Goal: Information Seeking & Learning: Learn about a topic

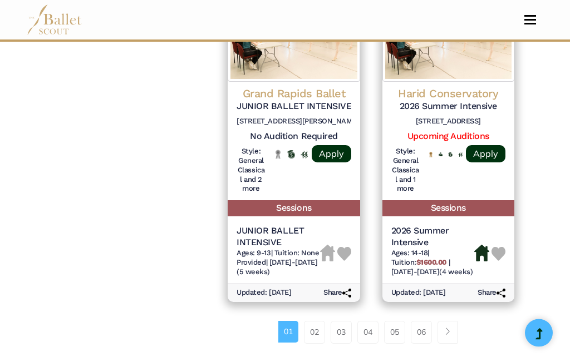
scroll to position [1722, 0]
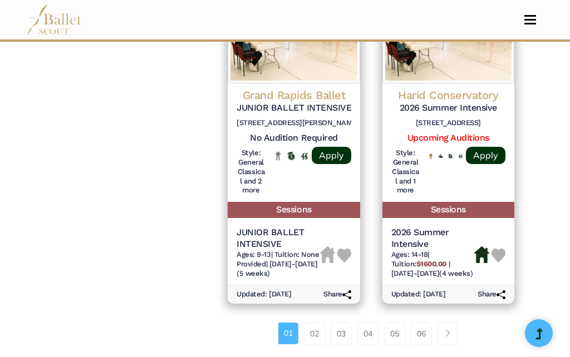
click at [317, 323] on link "02" at bounding box center [314, 334] width 21 height 22
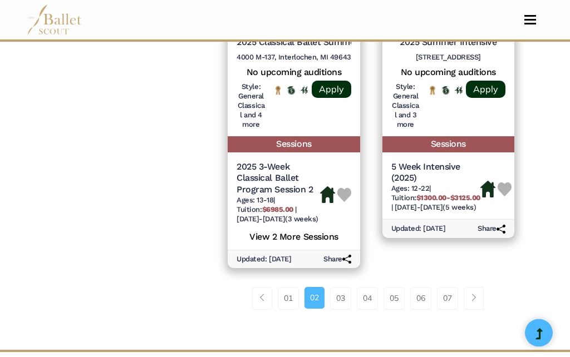
scroll to position [1821, 0]
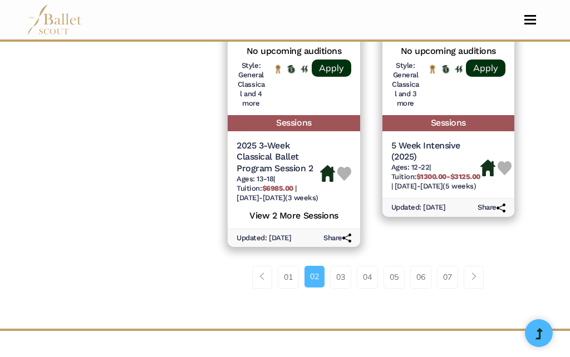
click at [336, 266] on link "03" at bounding box center [340, 277] width 21 height 22
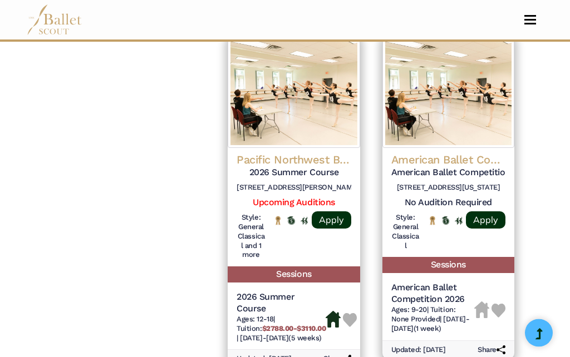
scroll to position [1709, 0]
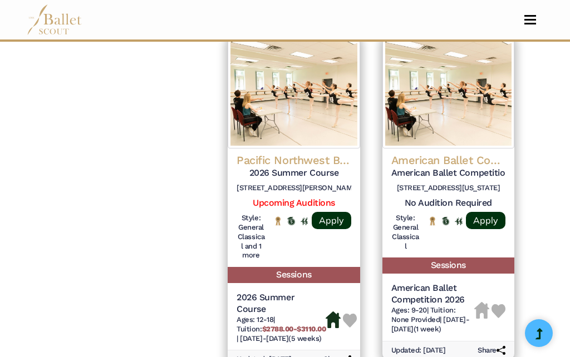
click at [244, 167] on h5 "2026 Summer Course" at bounding box center [293, 173] width 114 height 12
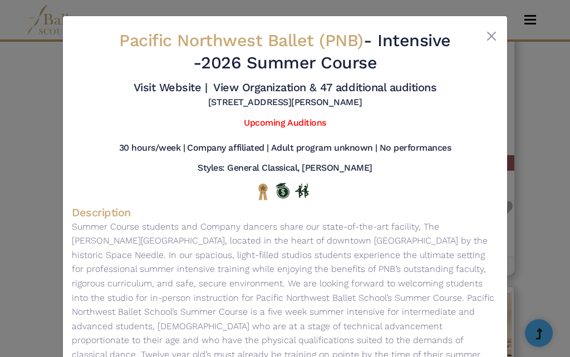
scroll to position [1459, 0]
click at [484, 41] on button "Close" at bounding box center [490, 35] width 13 height 13
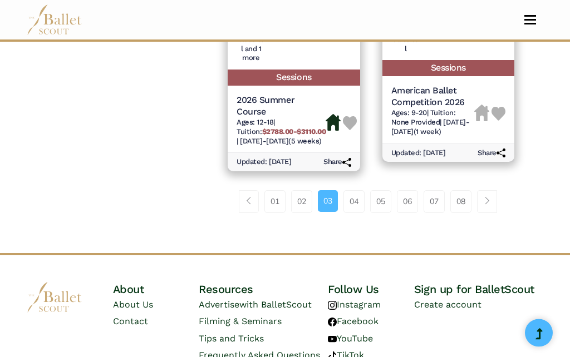
scroll to position [1906, 0]
click at [359, 190] on link "04" at bounding box center [353, 201] width 21 height 22
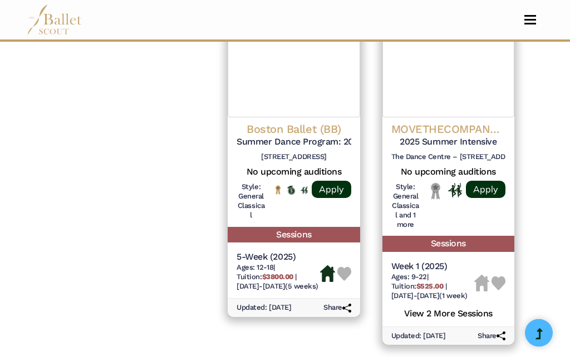
scroll to position [1716, 0]
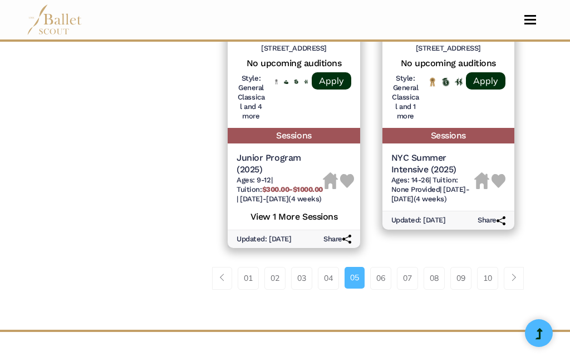
scroll to position [1876, 0]
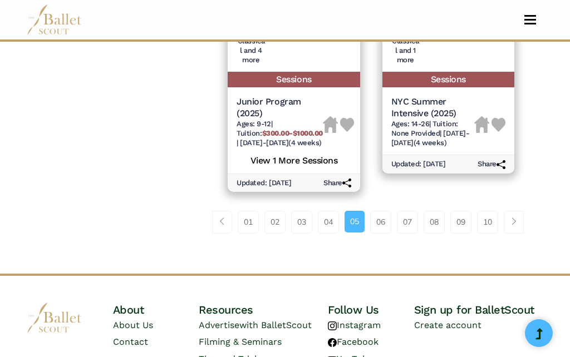
click at [376, 211] on link "06" at bounding box center [380, 222] width 21 height 22
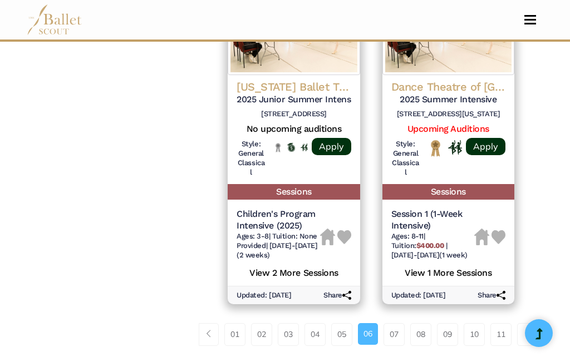
scroll to position [1769, 0]
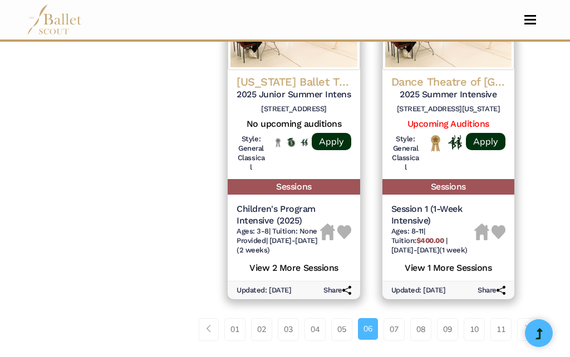
click at [395, 318] on link "07" at bounding box center [393, 329] width 21 height 22
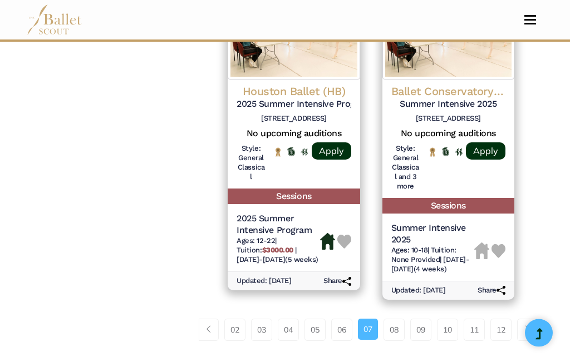
scroll to position [1774, 0]
click at [392, 319] on link "08" at bounding box center [393, 330] width 21 height 22
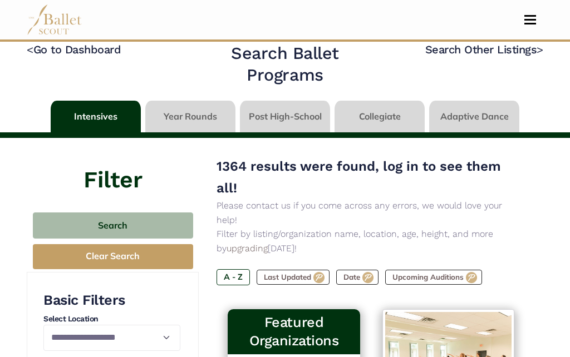
scroll to position [8, 0]
